Goal: Task Accomplishment & Management: Manage account settings

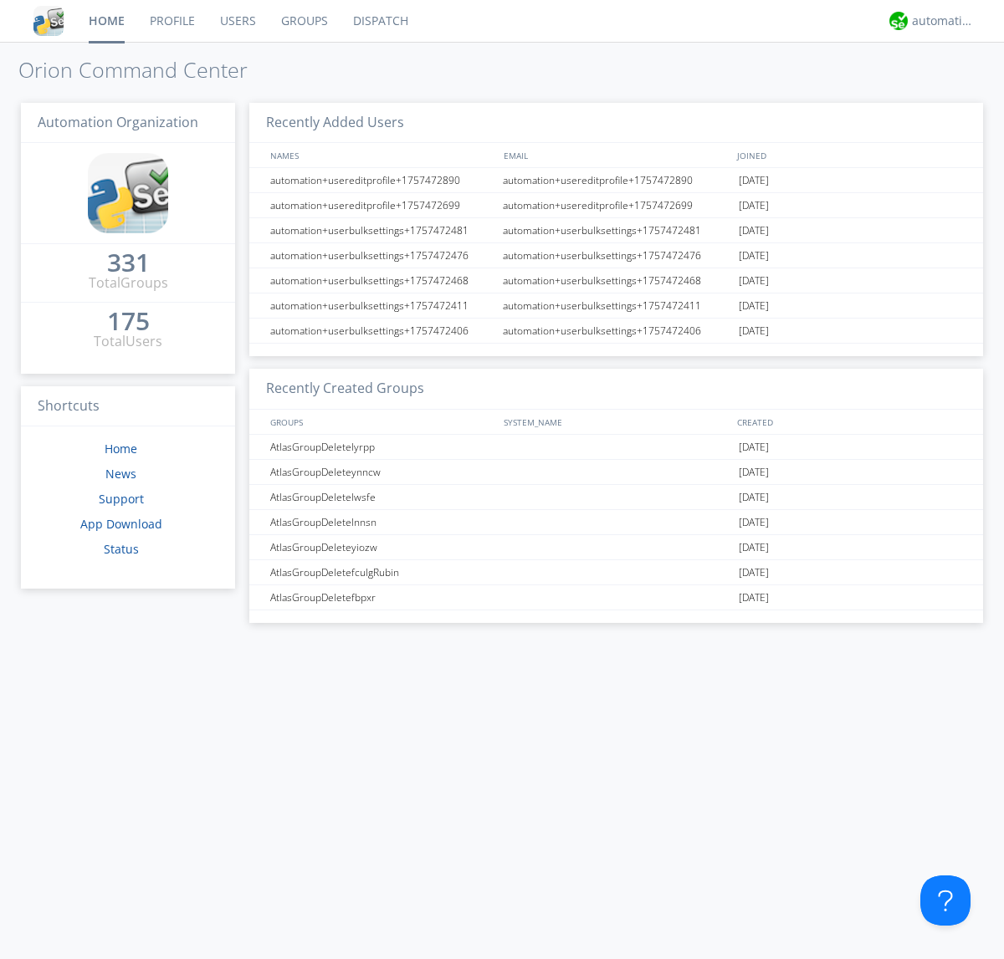
click at [237, 21] on link "Users" at bounding box center [237, 21] width 61 height 42
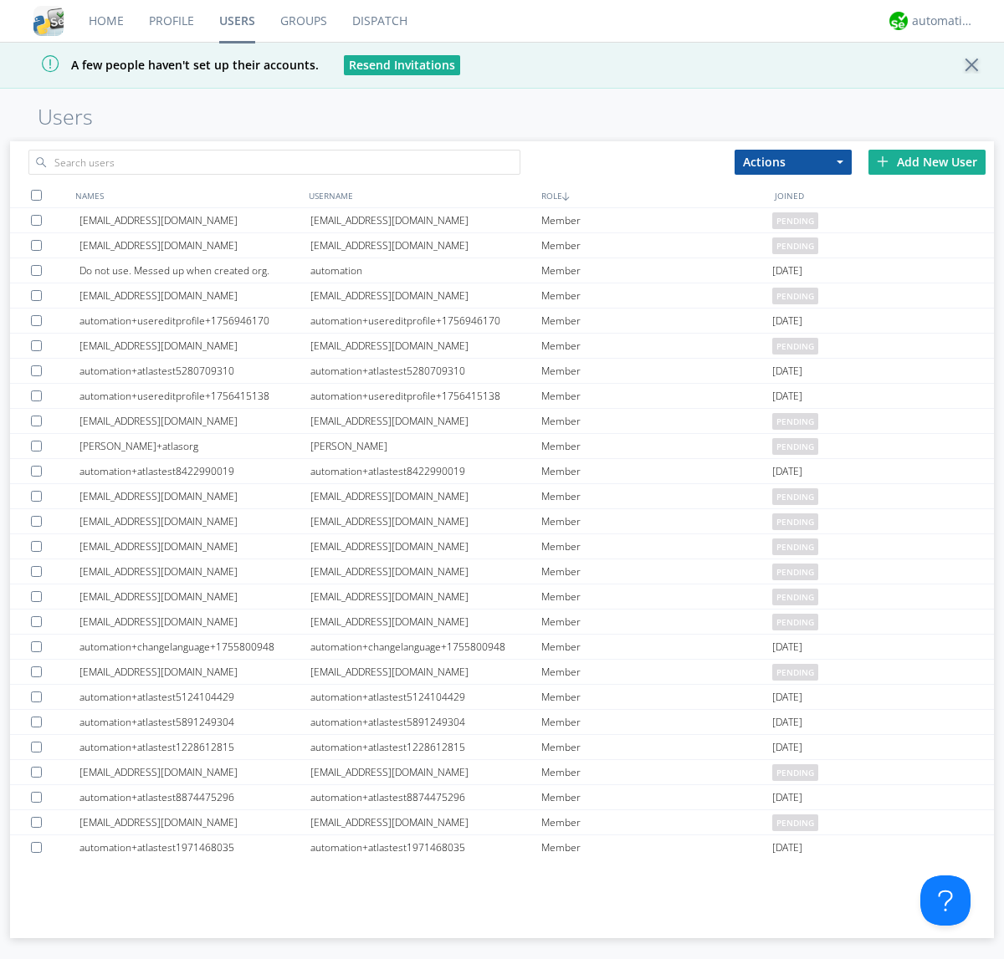
click at [927, 161] on div "Add New User" at bounding box center [926, 162] width 117 height 25
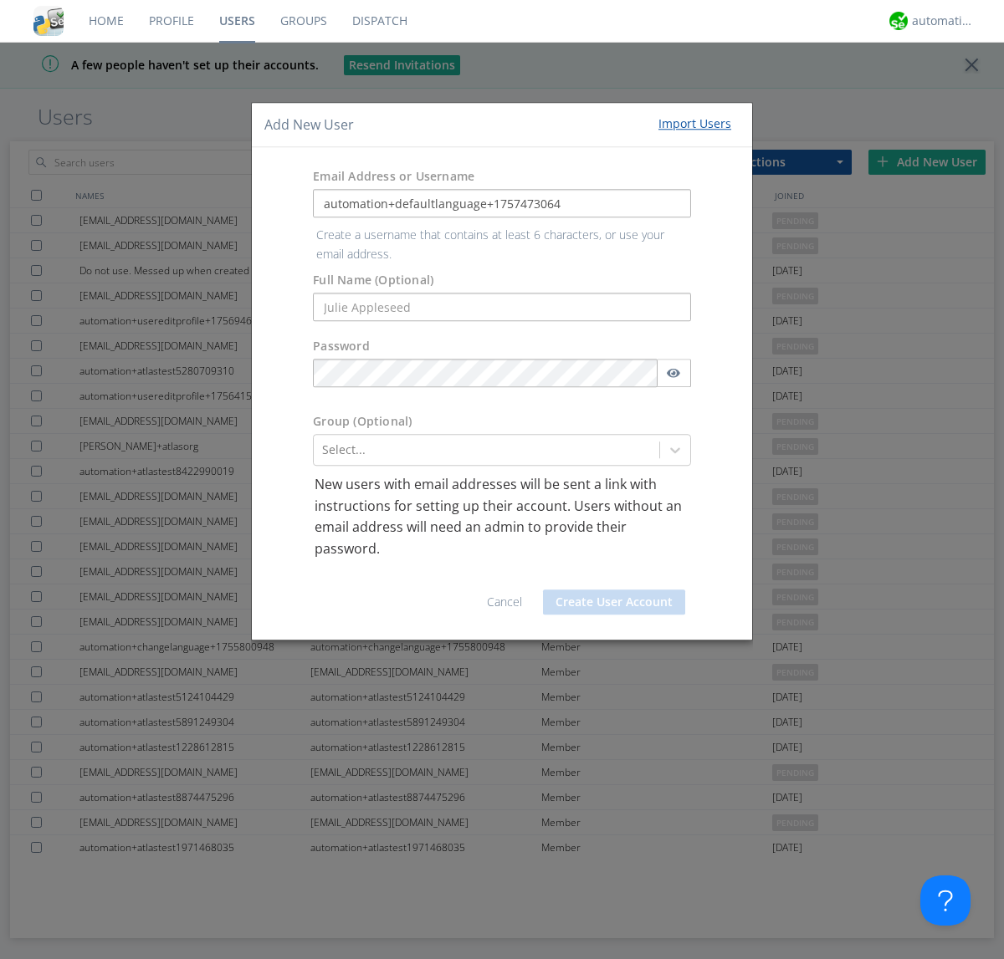
type input "automation+defaultlanguage+1757473064"
click at [614, 590] on button "Create User Account" at bounding box center [614, 602] width 142 height 25
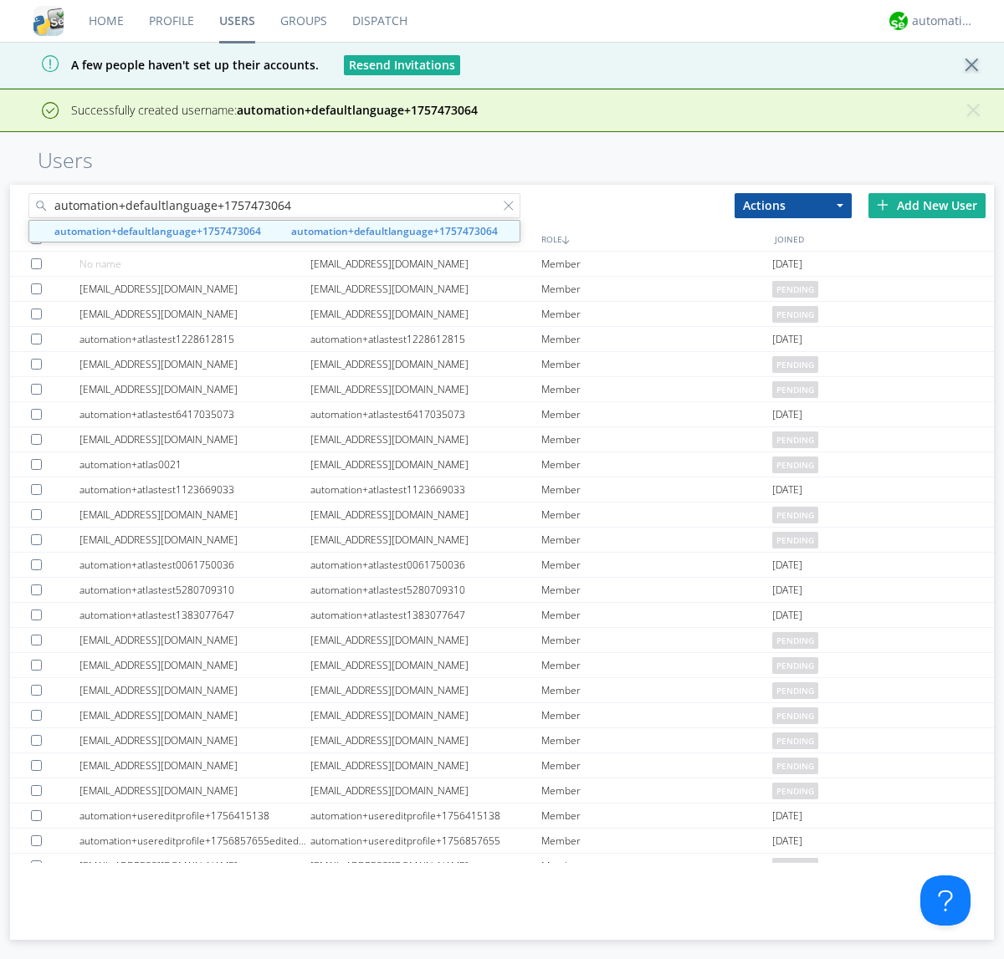
type input "automation+defaultlanguage+1757473064"
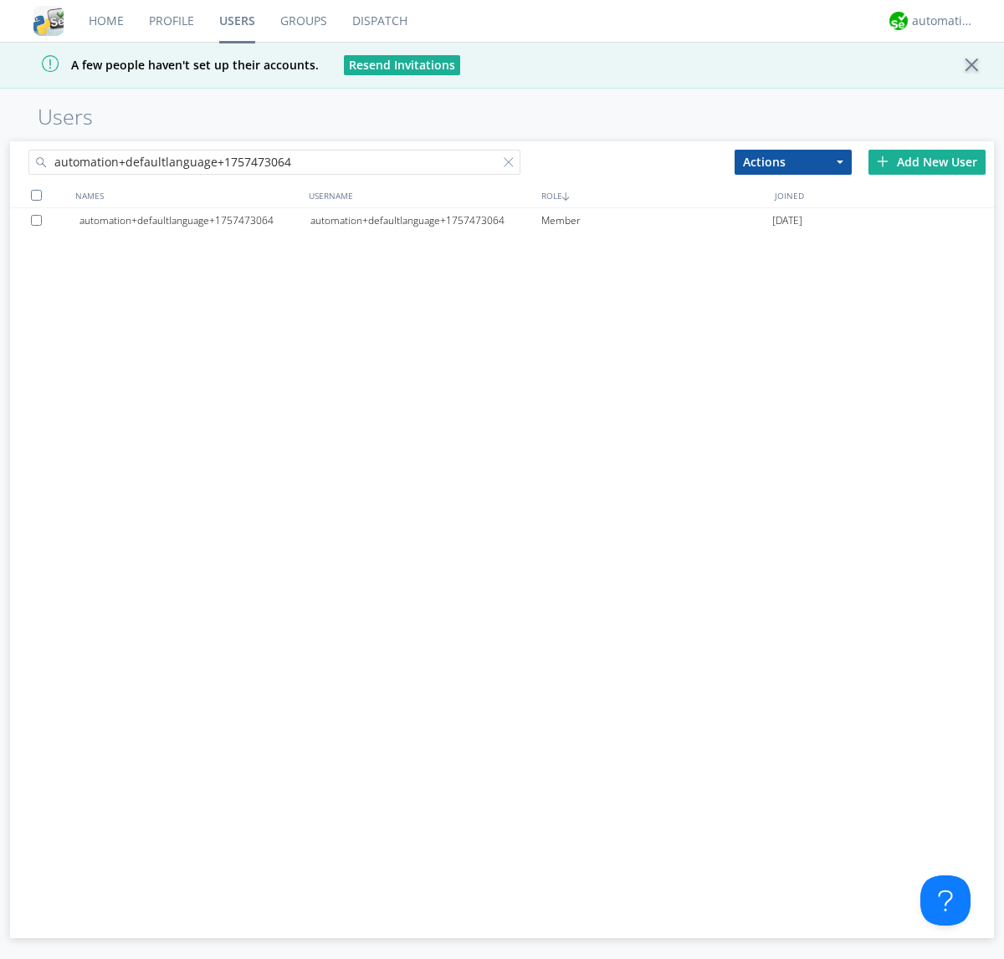
click at [425, 220] on div "automation+defaultlanguage+1757473064" at bounding box center [425, 220] width 231 height 25
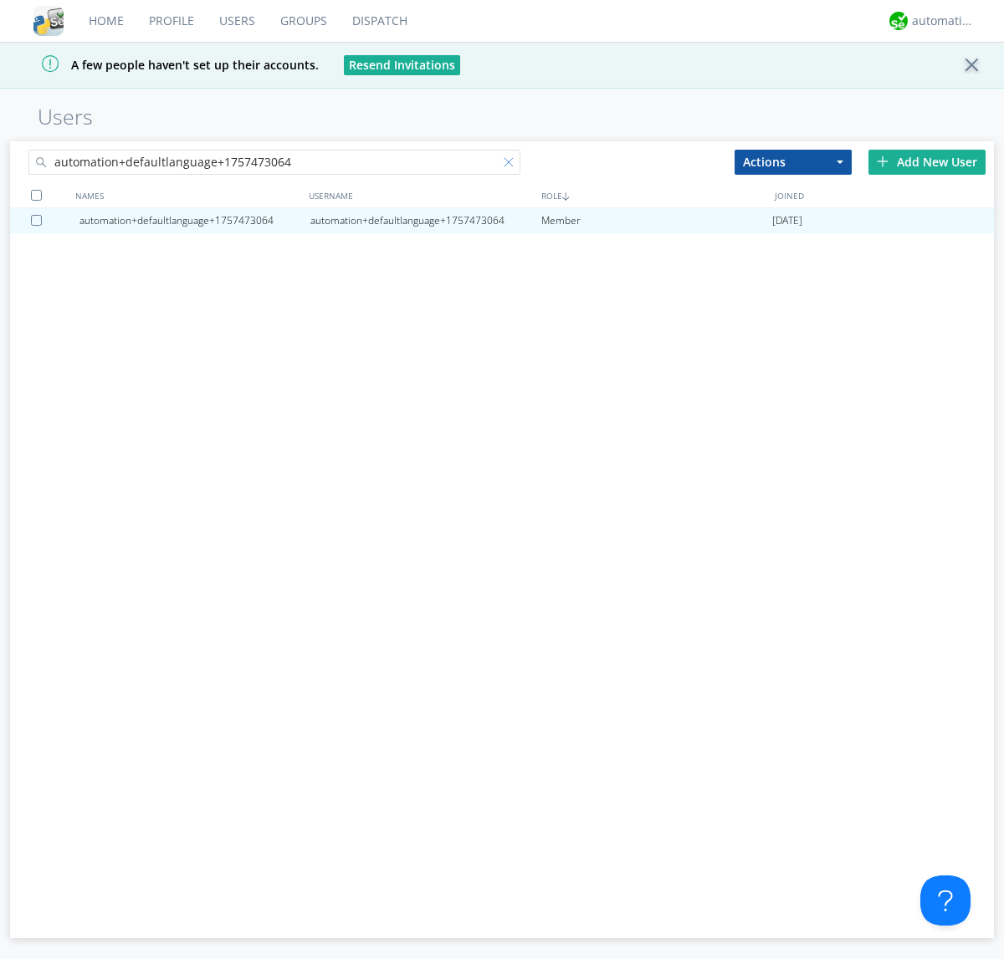
click at [504, 165] on div at bounding box center [512, 165] width 17 height 17
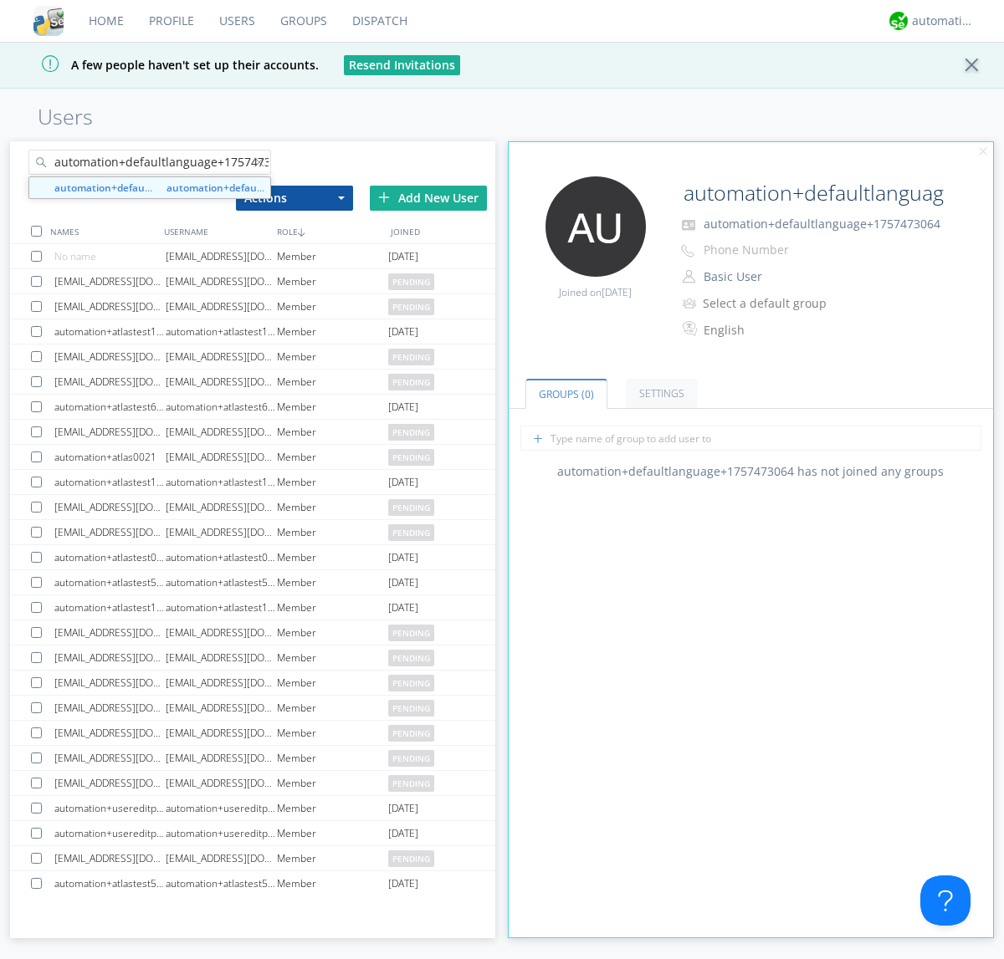
scroll to position [0, 18]
type input "automation+defaultlanguage+1757473064"
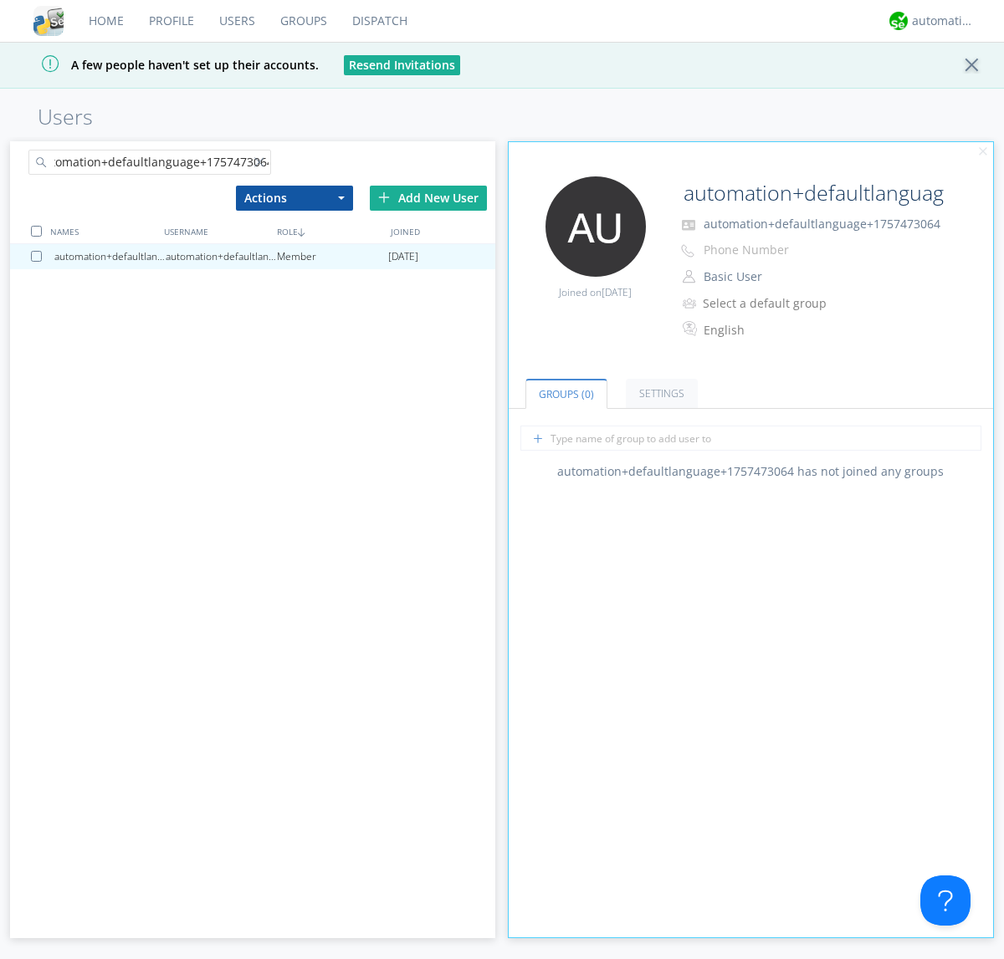
click at [39, 256] on div at bounding box center [39, 256] width 17 height 11
click at [294, 197] on button "Actions" at bounding box center [294, 198] width 117 height 25
click at [0, 0] on link "Delete User" at bounding box center [0, 0] width 0 height 0
